Goal: Task Accomplishment & Management: Use online tool/utility

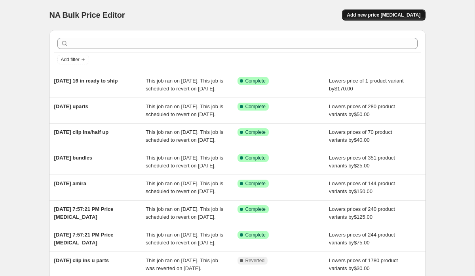
click at [388, 14] on span "Add new price [MEDICAL_DATA]" at bounding box center [383, 15] width 74 height 6
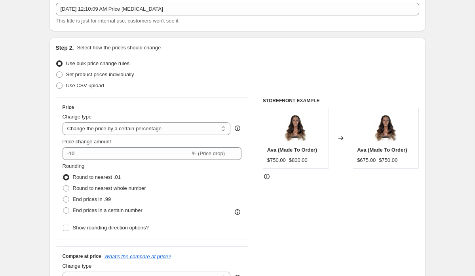
scroll to position [49, 0]
click at [116, 130] on select "Change the price to a certain amount Change the price by a certain amount Chang…" at bounding box center [146, 128] width 168 height 13
select select "by"
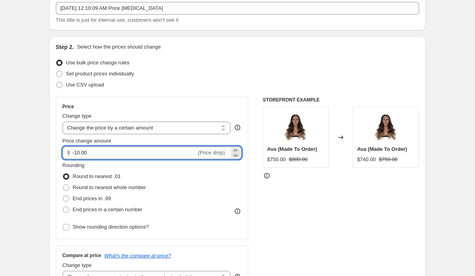
click at [107, 150] on input "-10.00" at bounding box center [134, 153] width 124 height 13
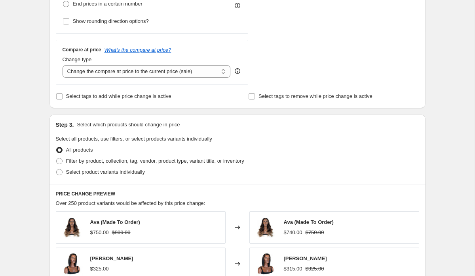
scroll to position [271, 0]
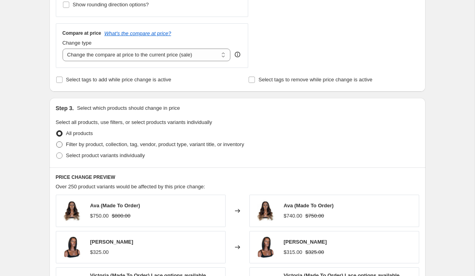
type input "-150.00"
click at [62, 148] on label "Filter by product, collection, tag, vendor, product type, variant title, or inv…" at bounding box center [150, 144] width 188 height 11
click at [57, 142] on input "Filter by product, collection, tag, vendor, product type, variant title, or inv…" at bounding box center [56, 142] width 0 height 0
radio input "true"
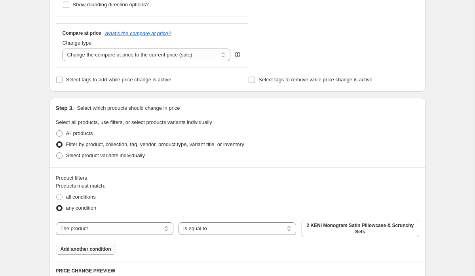
click at [104, 247] on span "Add another condition" at bounding box center [86, 249] width 51 height 6
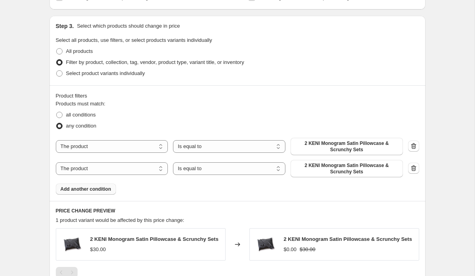
scroll to position [354, 0]
click at [412, 165] on icon "button" at bounding box center [413, 168] width 8 height 8
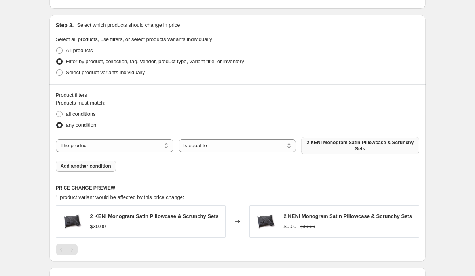
click at [352, 150] on span "2 KENI Monogram Satin Pillowcase & Scrunchy Sets" at bounding box center [360, 146] width 108 height 13
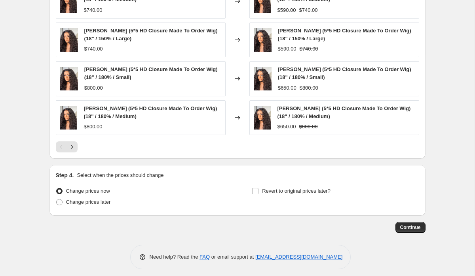
scroll to position [616, 0]
click at [254, 188] on input "Revert to original prices later?" at bounding box center [255, 191] width 6 height 6
checkbox input "true"
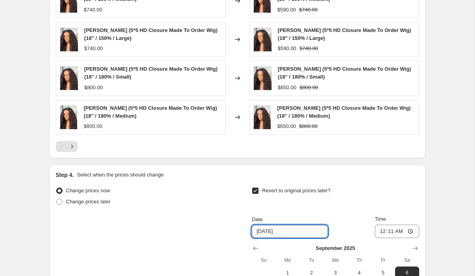
click at [278, 230] on input "[DATE]" at bounding box center [290, 231] width 76 height 13
click at [332, 270] on span "3" at bounding box center [334, 273] width 17 height 6
type input "[DATE]"
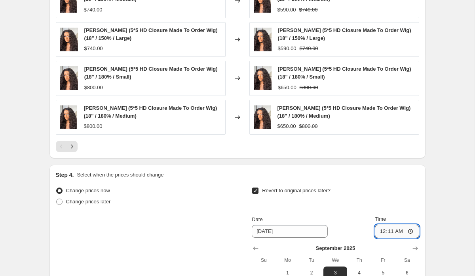
click at [386, 232] on input "00:11" at bounding box center [397, 231] width 44 height 13
type input "11:05"
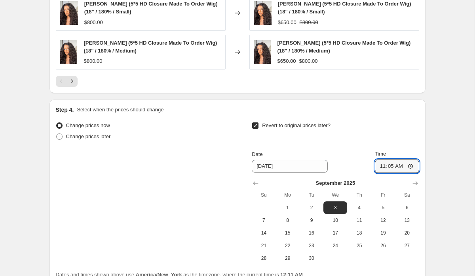
scroll to position [751, 0]
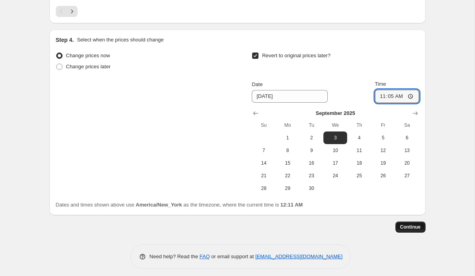
click at [404, 226] on button "Continue" at bounding box center [410, 227] width 30 height 11
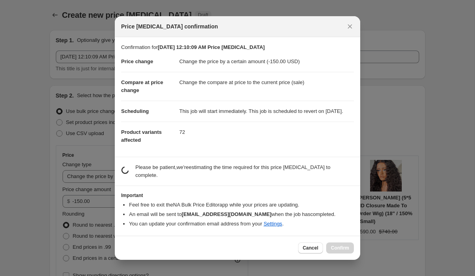
scroll to position [0, 0]
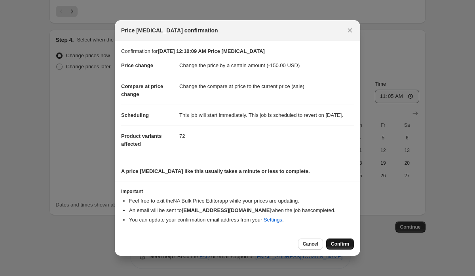
click at [346, 248] on span "Confirm" at bounding box center [340, 244] width 18 height 6
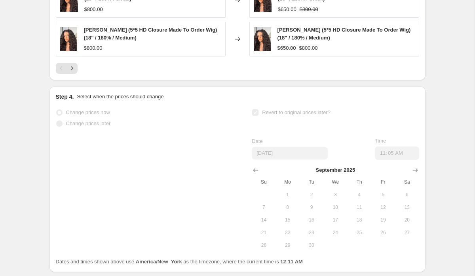
scroll to position [772, 0]
